Goal: Understand process/instructions: Learn how to perform a task or action

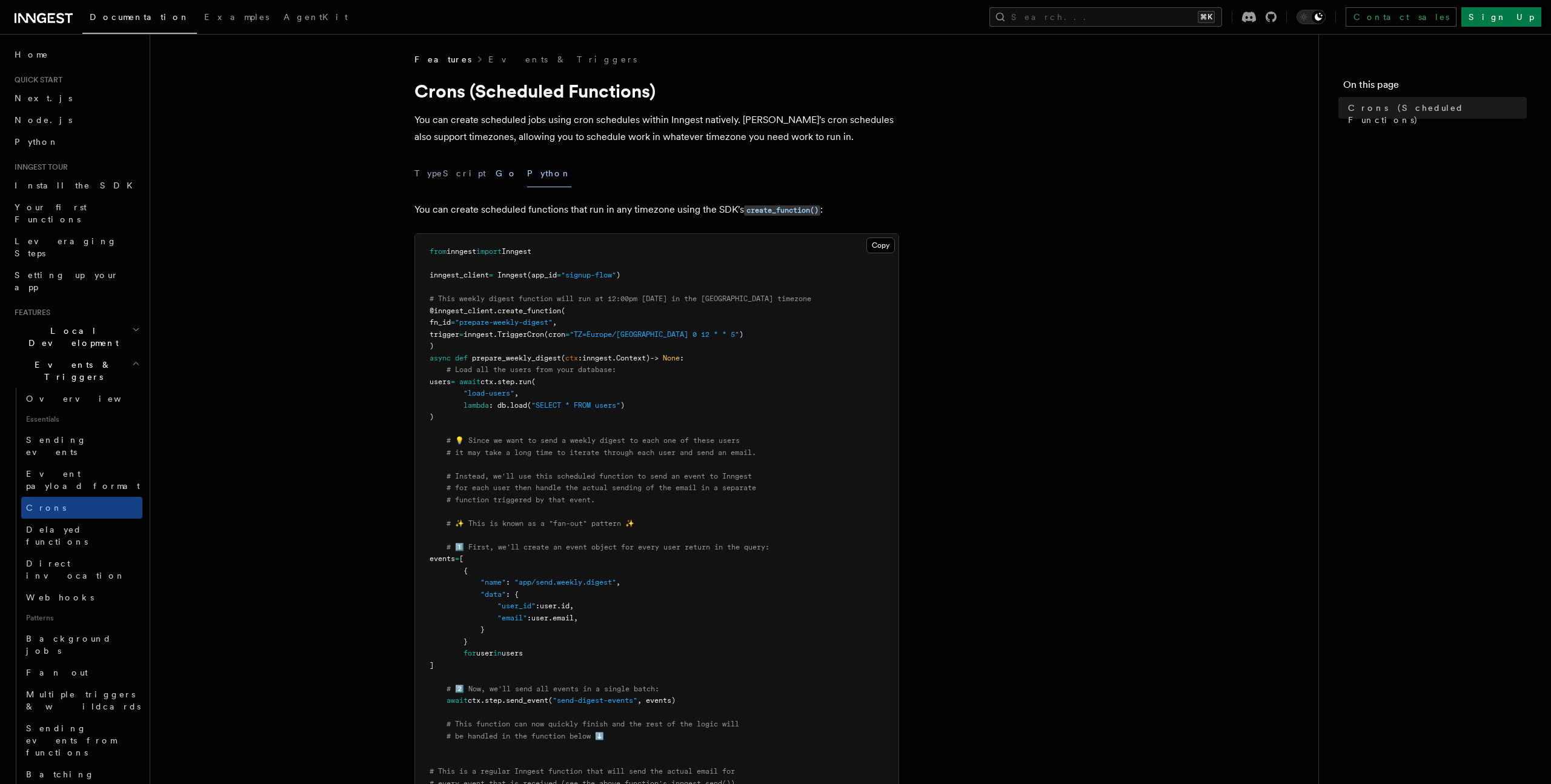
click at [496, 173] on button "Go" at bounding box center [507, 173] width 22 height 27
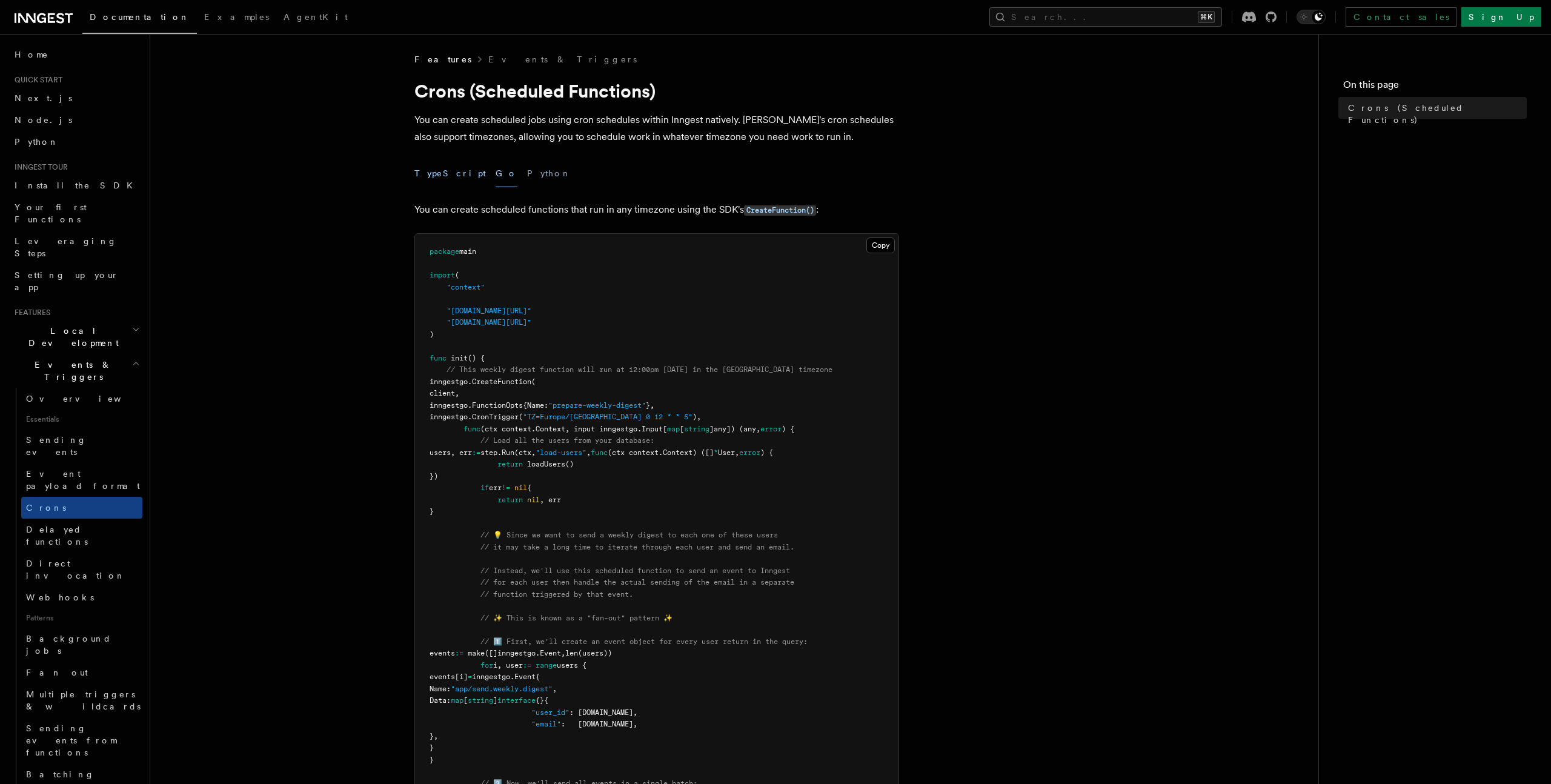
click at [445, 175] on button "TypeScript" at bounding box center [450, 173] width 71 height 27
